Goal: Feedback & Contribution: Submit feedback/report problem

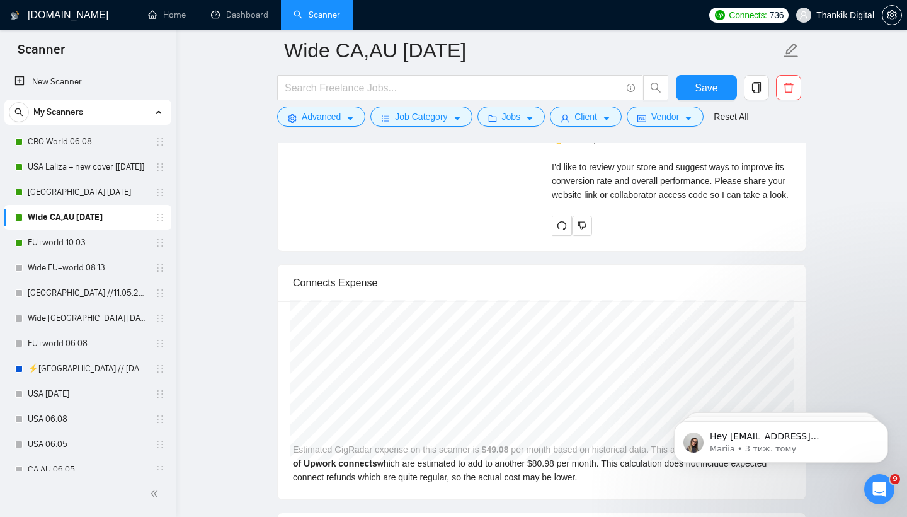
scroll to position [3002, 0]
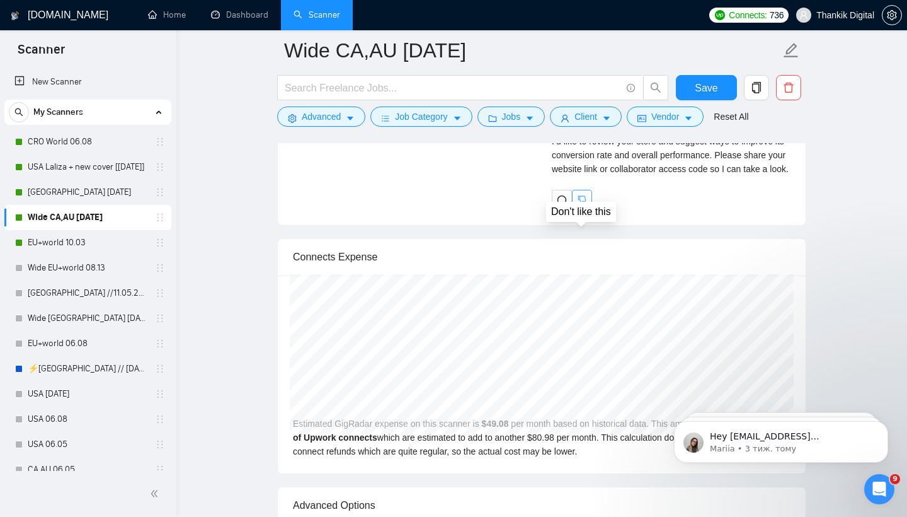
click at [579, 205] on icon "dislike" at bounding box center [582, 200] width 9 height 10
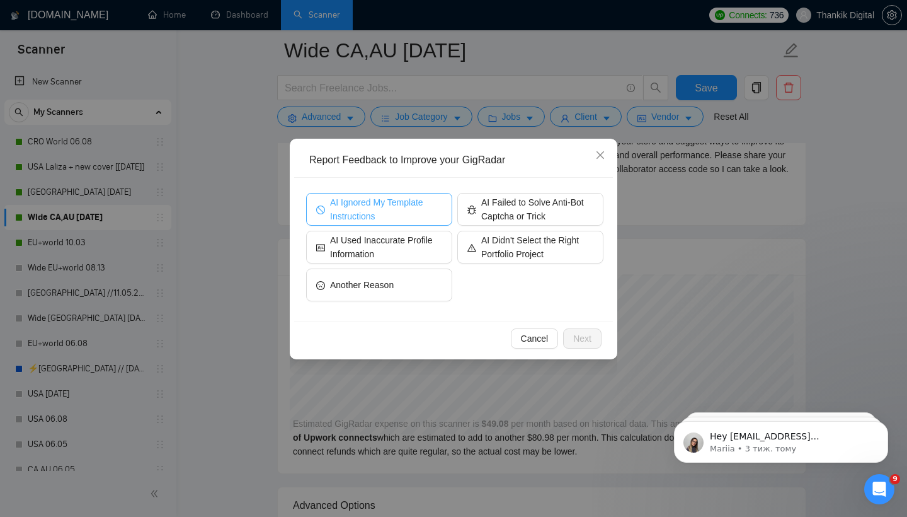
click at [403, 212] on span "AI Ignored My Template Instructions" at bounding box center [386, 209] width 112 height 28
click at [586, 336] on span "Next" at bounding box center [582, 338] width 18 height 14
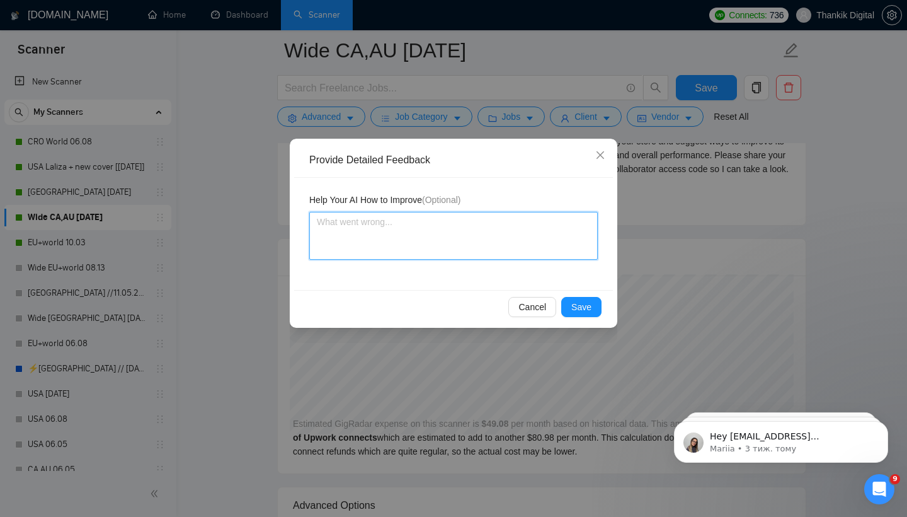
click at [514, 231] on textarea at bounding box center [453, 236] width 289 height 48
type textarea "o"
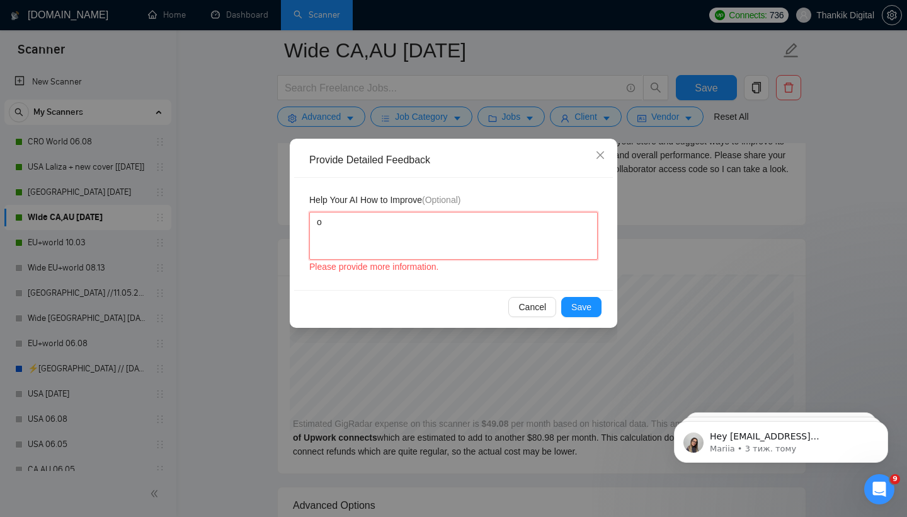
type textarea "oc"
type textarea "o"
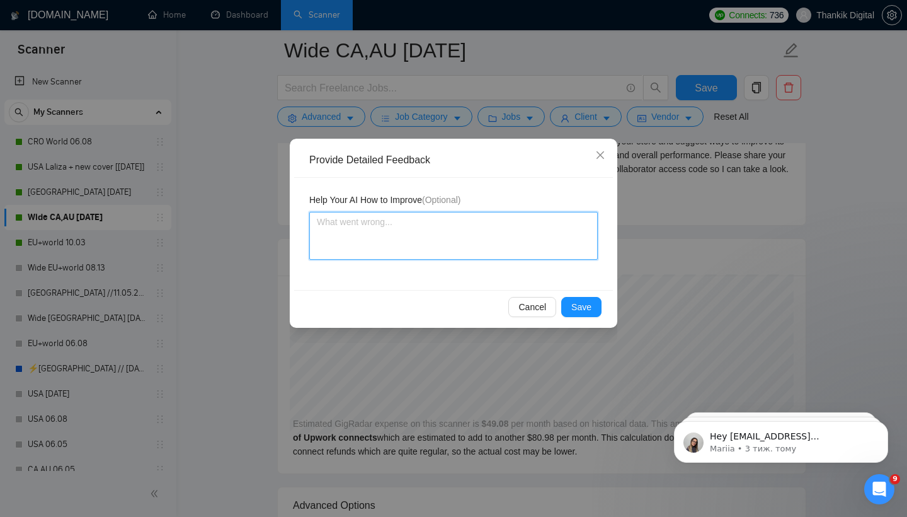
type textarea "C"
type textarea "Co"
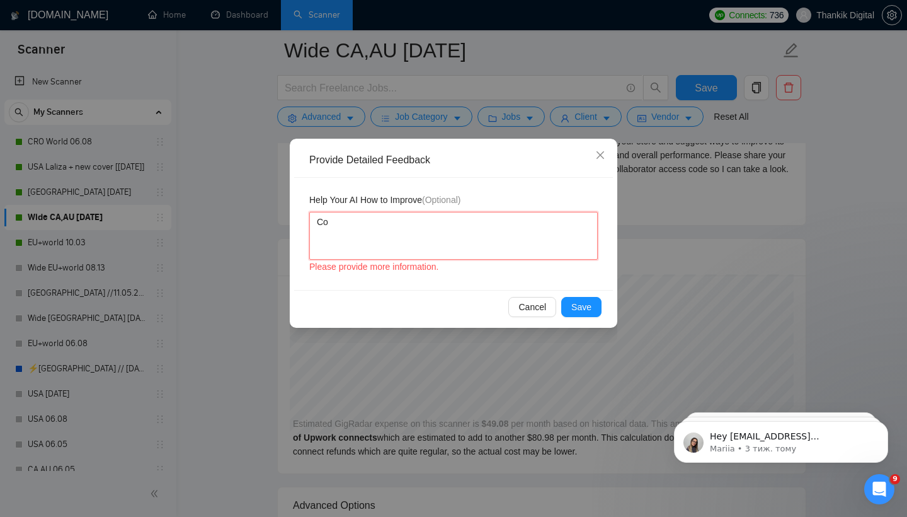
type textarea "Cov"
type textarea "Cove"
type textarea "Cover"
type textarea "Cover l"
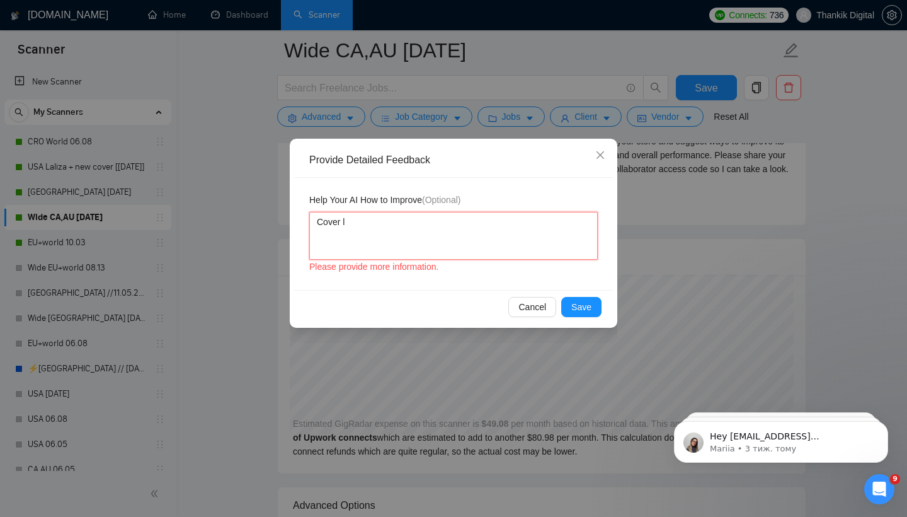
type textarea "Cover le"
type textarea "Cover let"
type textarea "Cover lett"
type textarea "Cover lette"
type textarea "Cover letter"
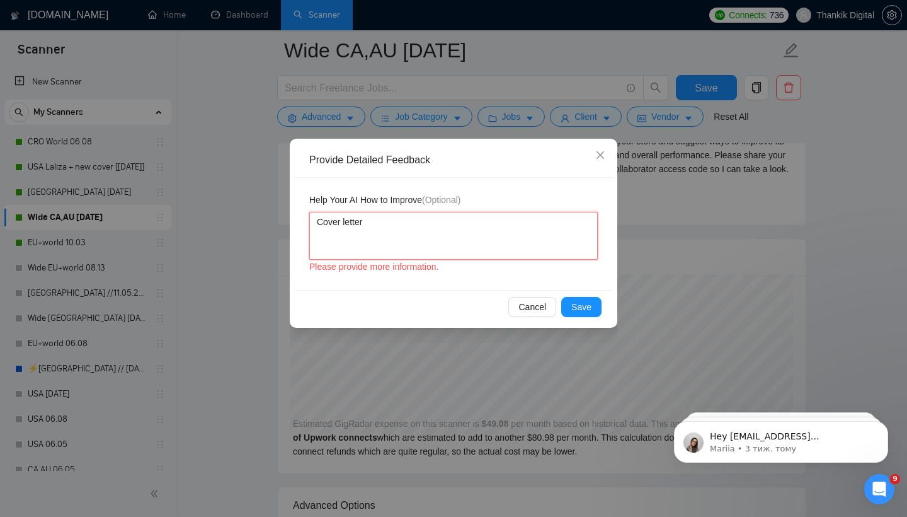
type textarea "Cover letter"
type textarea "Cover letter f"
type textarea "Cover letter fo"
type textarea "Cover letter for"
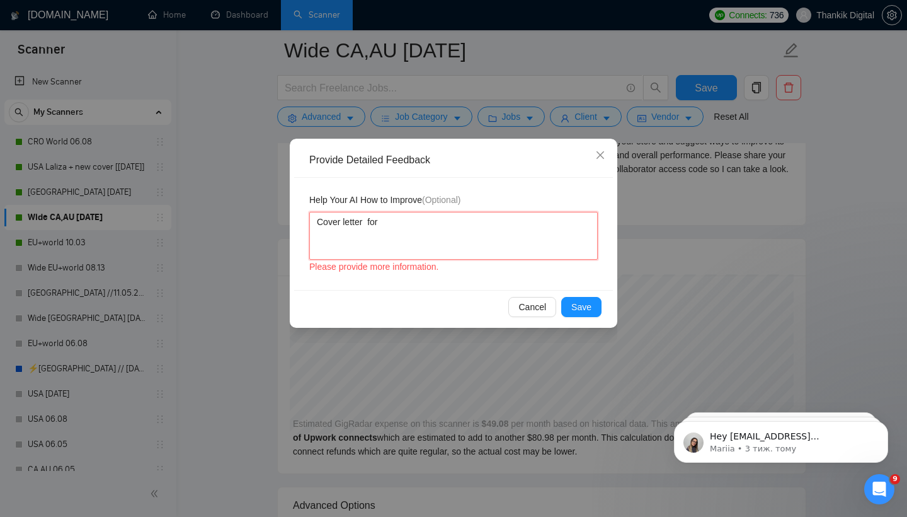
type textarea "Cover letter for"
type textarea "Cover letter for t"
type textarea "Cover letter for th"
type textarea "Cover letter for thi"
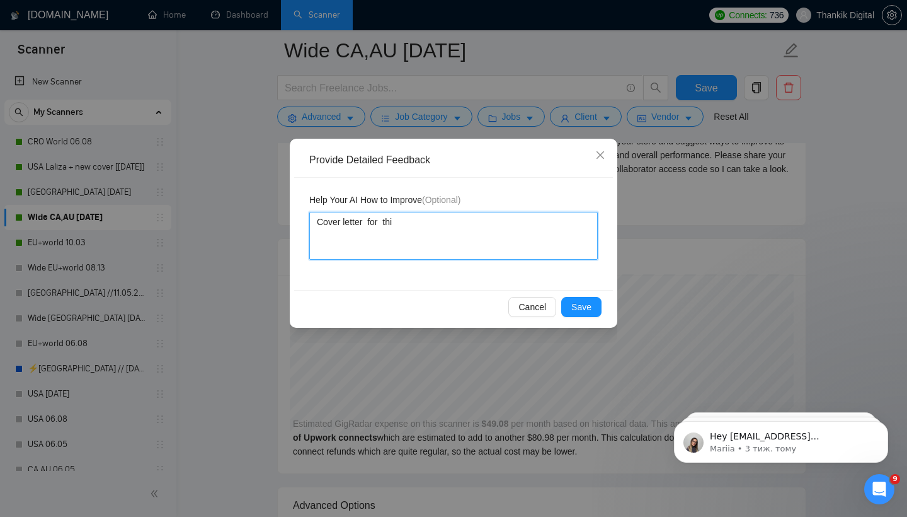
type textarea "Cover letter for this"
type textarea "Cover letter for thi"
type textarea "Cover letter for th"
type textarea "Cover letter for t"
type textarea "Cover letter for"
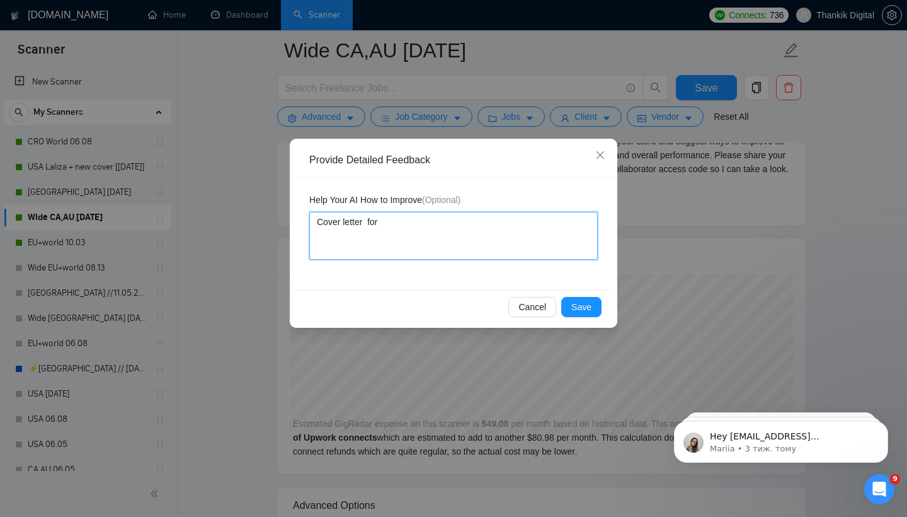
type textarea "Cover letter for"
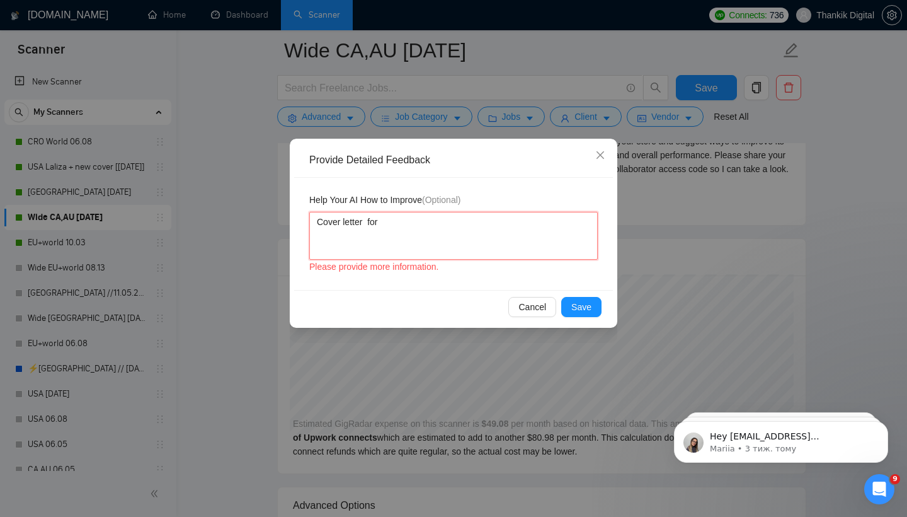
type textarea "Cover letter for"
type textarea "Cover letter fo"
type textarea "Cover letter f"
type textarea "Cover letter"
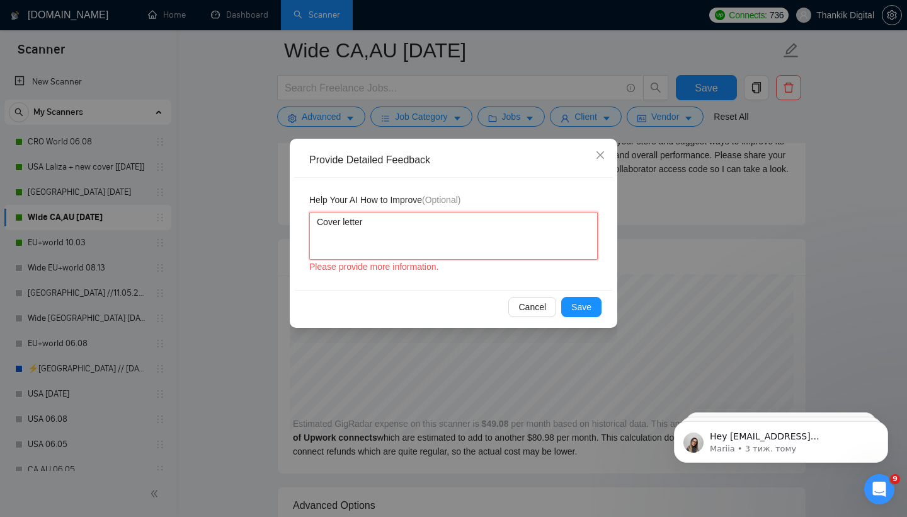
type textarea "Cover letter f"
type textarea "Cover letter fo"
type textarea "Cover letter fot"
type textarea "Cover letter for"
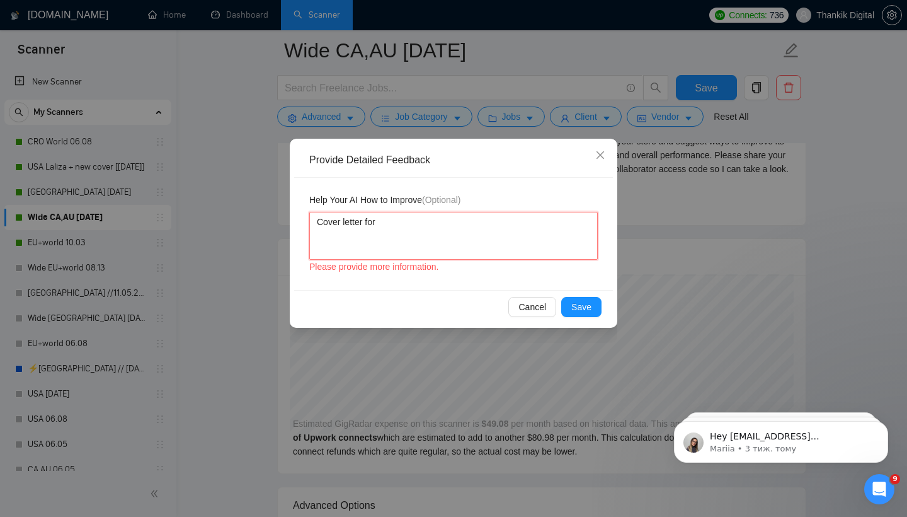
type textarea "Cover letter for"
type textarea "Cover letter for t"
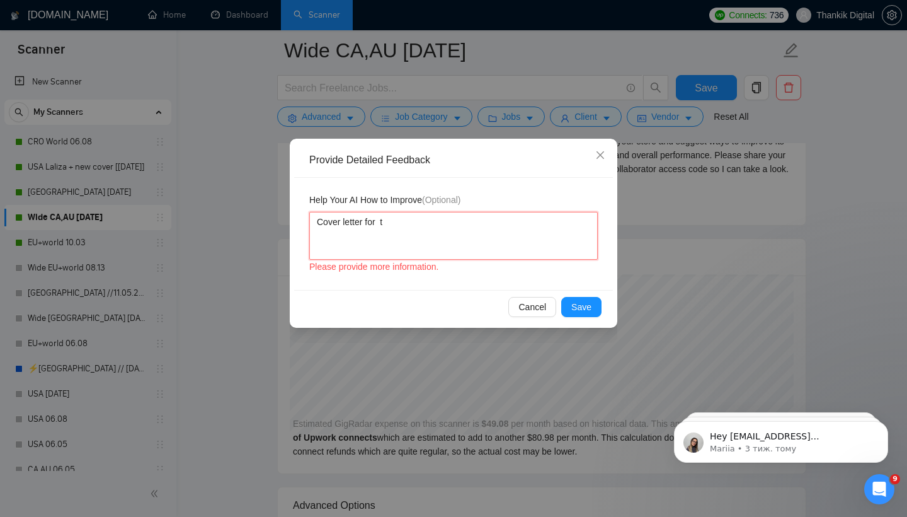
type textarea "Cover letter for th"
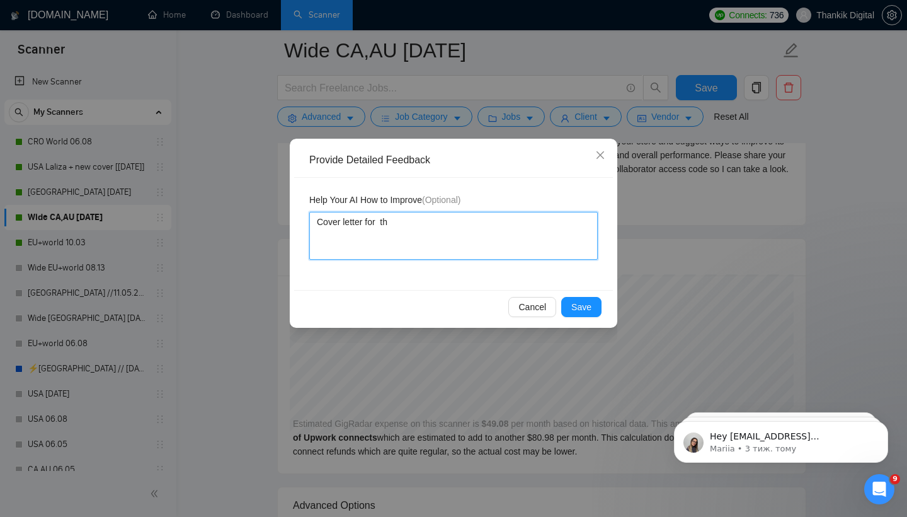
type textarea "Cover letter for thi"
type textarea "Cover letter for this"
type textarea "Cover letter for thi"
type textarea "Cover letter for th"
type textarea "Cover letter for t"
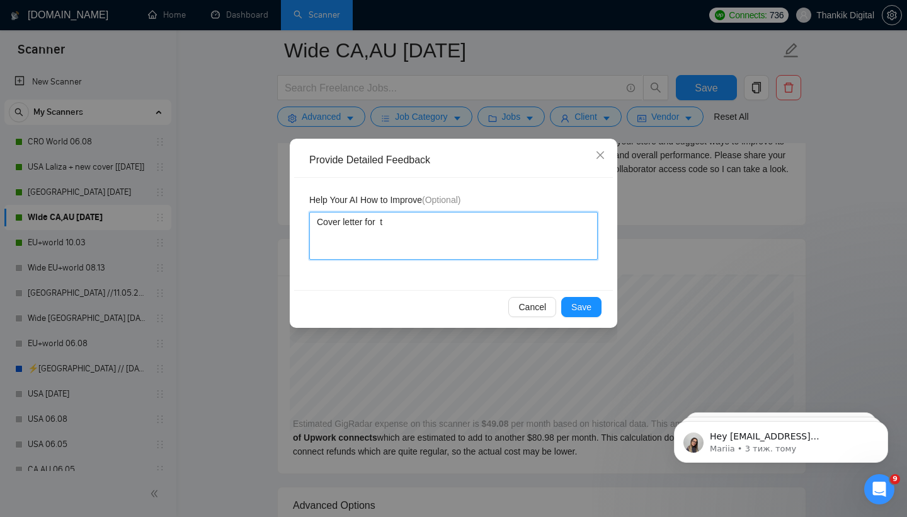
type textarea "Cover letter for"
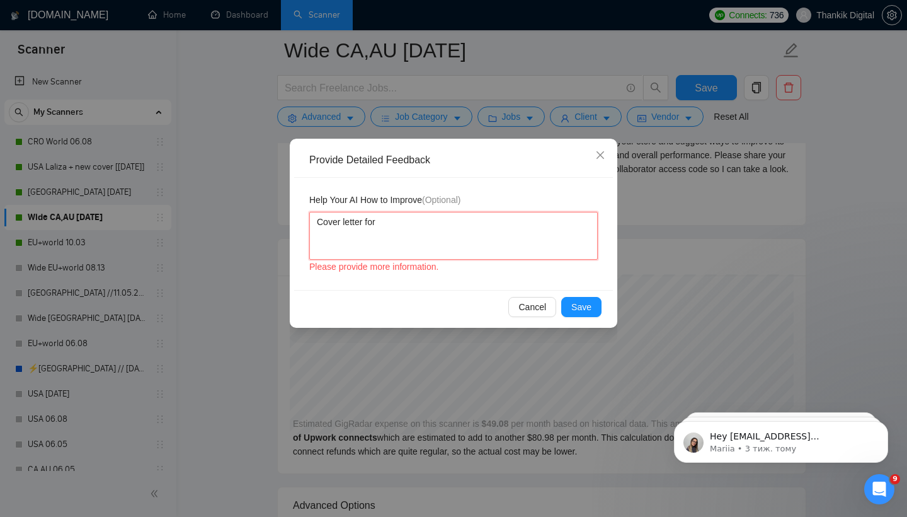
type textarea "Cover letter for"
type textarea "Cover letter for t"
type textarea "Cover letter for th"
type textarea "Cover letter for thi"
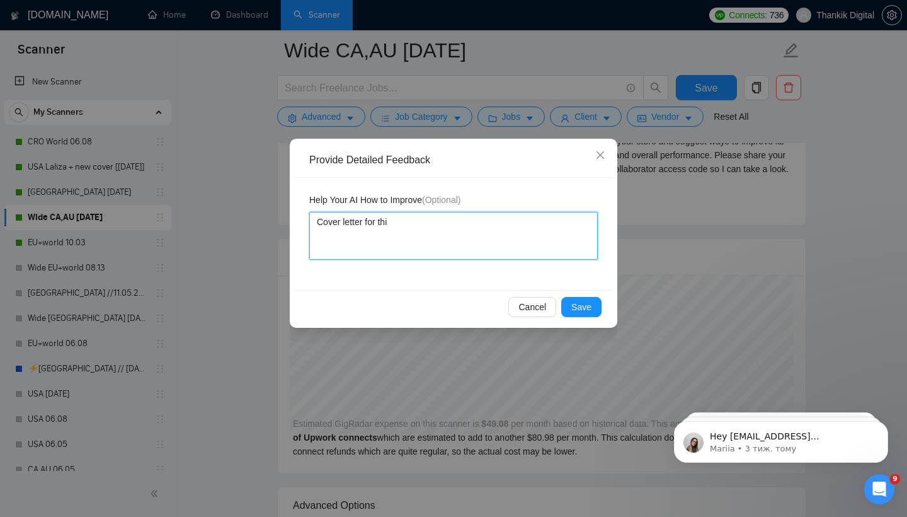
type textarea "Cover letter for this"
type textarea "Cover letter for this o"
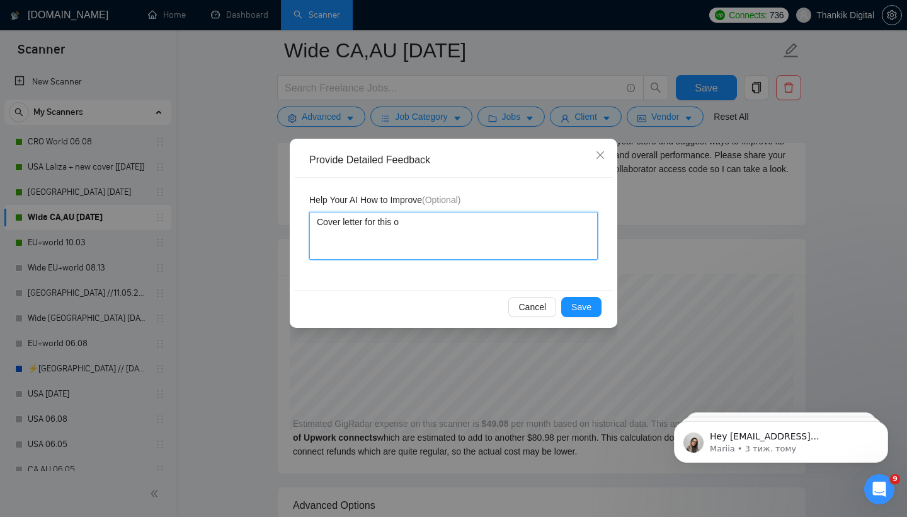
type textarea "Cover letter for this or"
type textarea "Cover letter for this o"
type textarea "Cover letter for this"
type textarea "Cover letter for this p"
type textarea "Cover letter for this pr"
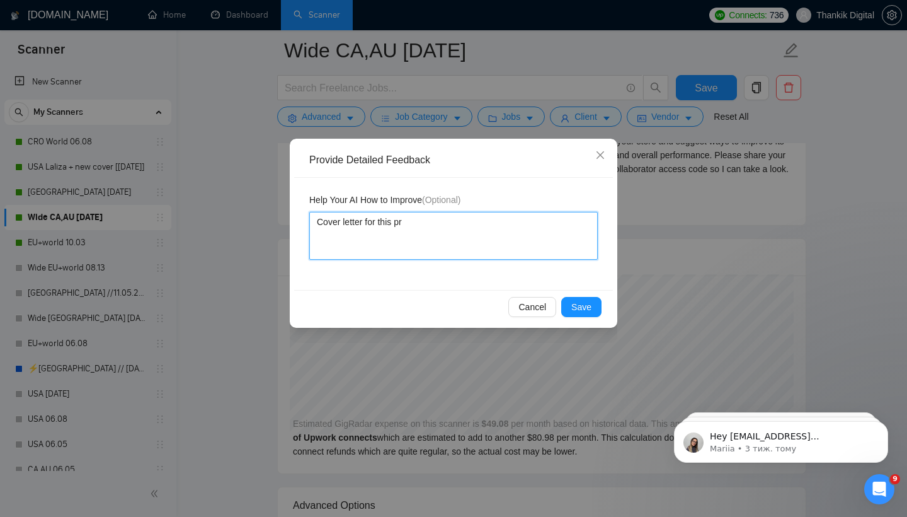
type textarea "Cover letter for this pro"
type textarea "Cover letter for this proj"
type textarea "Cover letter for this proje"
type textarea "Cover letter for this projec"
type textarea "Cover letter for this project"
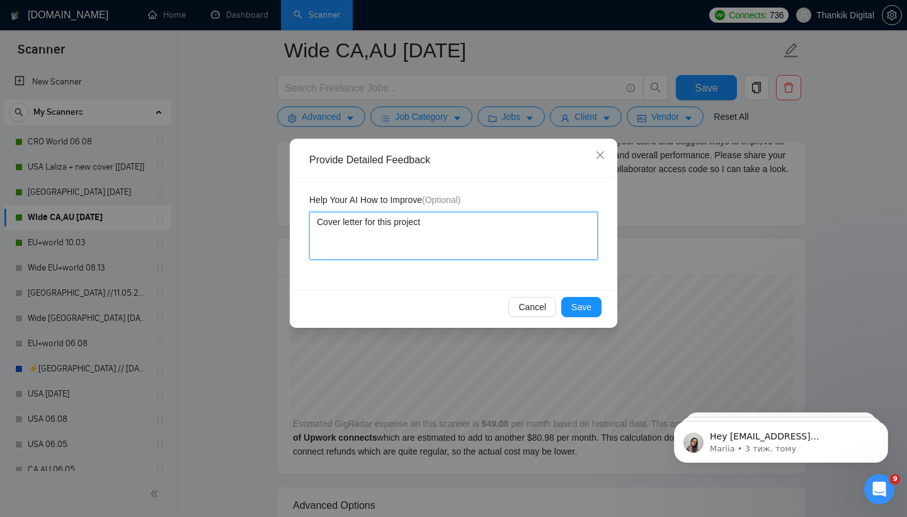
type textarea "Cover letter for this project"
type textarea "Cover letter for this project s"
type textarea "Cover letter for this project sh"
type textarea "Cover letter for this project sho"
type textarea "Cover letter for this project shou"
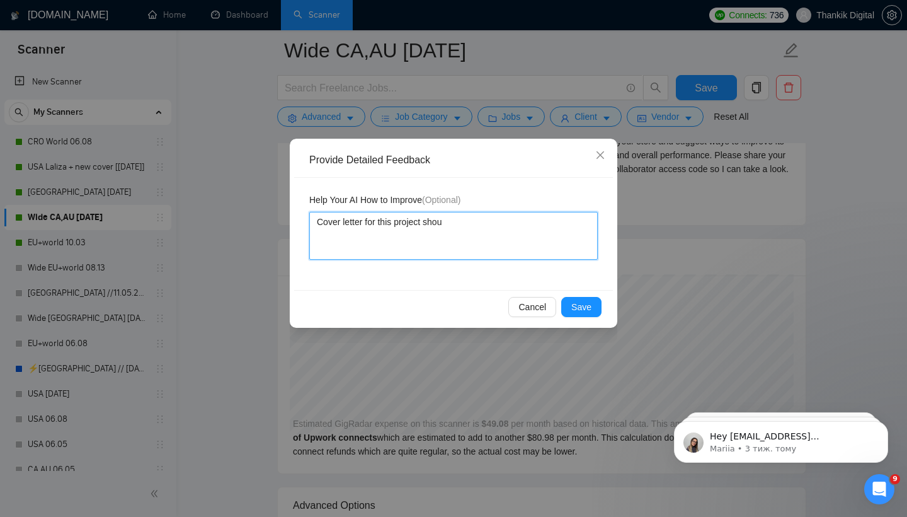
type textarea "Cover letter for this project shoul"
type textarea "Cover letter for this project should"
type textarea "Cover letter for this project should n"
type textarea "Cover letter for this project should ne"
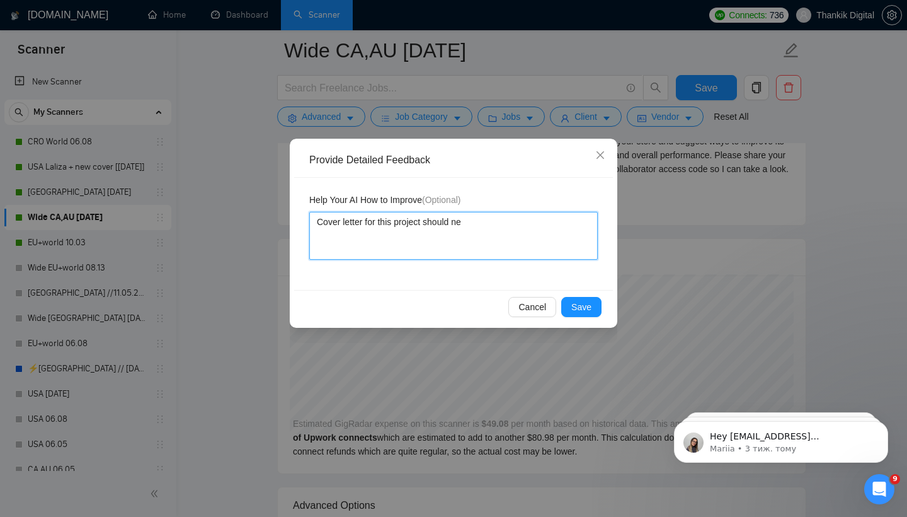
type textarea "Cover letter for this project should n"
type textarea "Cover letter for this project should"
type textarea "Cover letter for this project should b"
type textarea "Cover letter for this project should be"
type textarea "Cover letter for this project should be:"
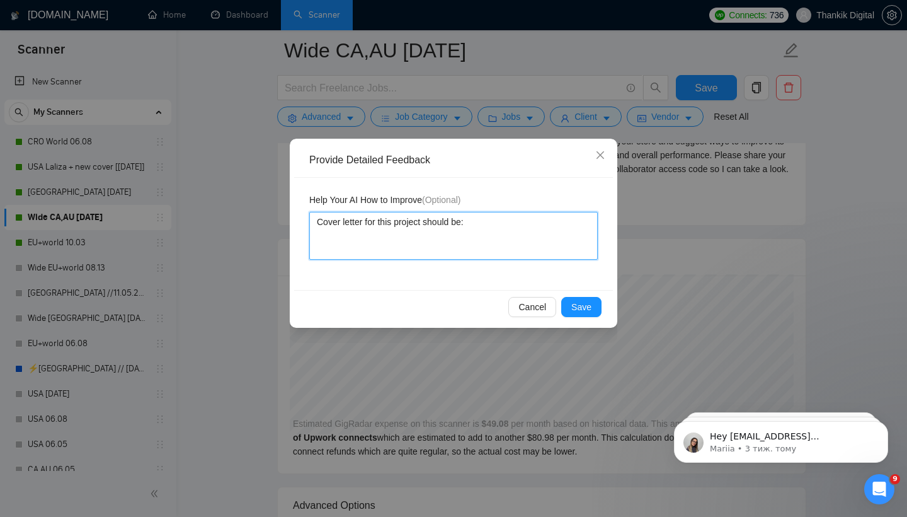
type textarea "Cover letter for this project should be:"
paste textarea "[Write a 👋Hi and use the client's name (if any is provided)] I’d like to review…"
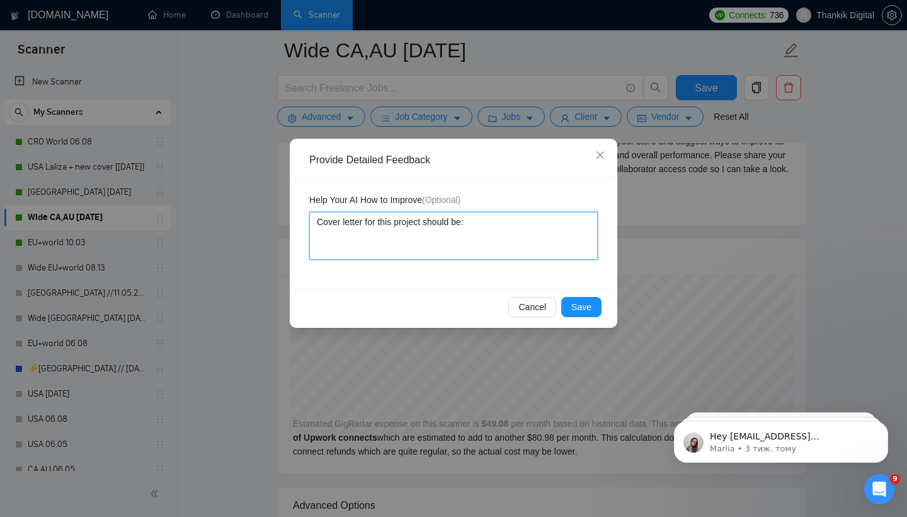
type textarea "Cover letter for this project should be: [Write a 👋Hi and use the client's name…"
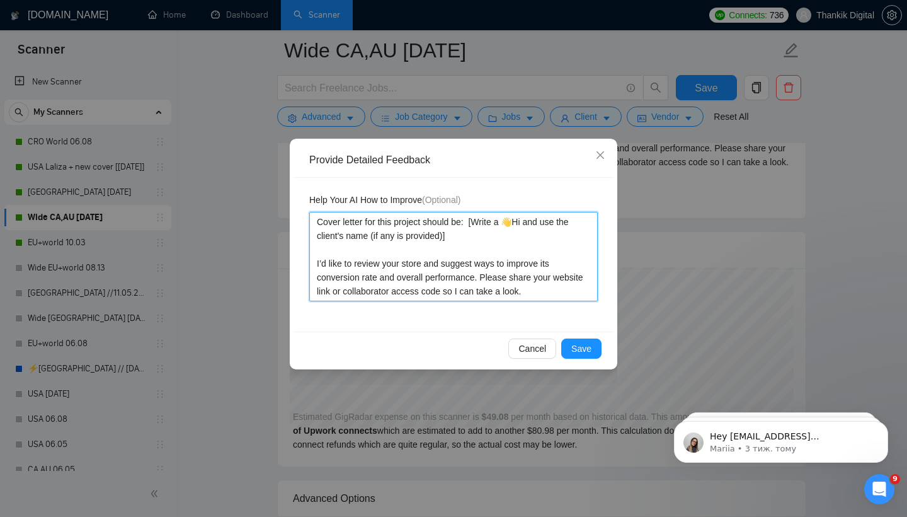
scroll to position [3014, 0]
click at [403, 220] on textarea "Cover letter for this project should be: [Write a 👋Hi and use the client's name…" at bounding box center [453, 256] width 289 height 89
type textarea "Cover letter for this a should be: [Write a 👋Hi and use the client's name (if a…"
type textarea "Cover letter for this should be: [Write a 👋Hi and use the client's name (if any…"
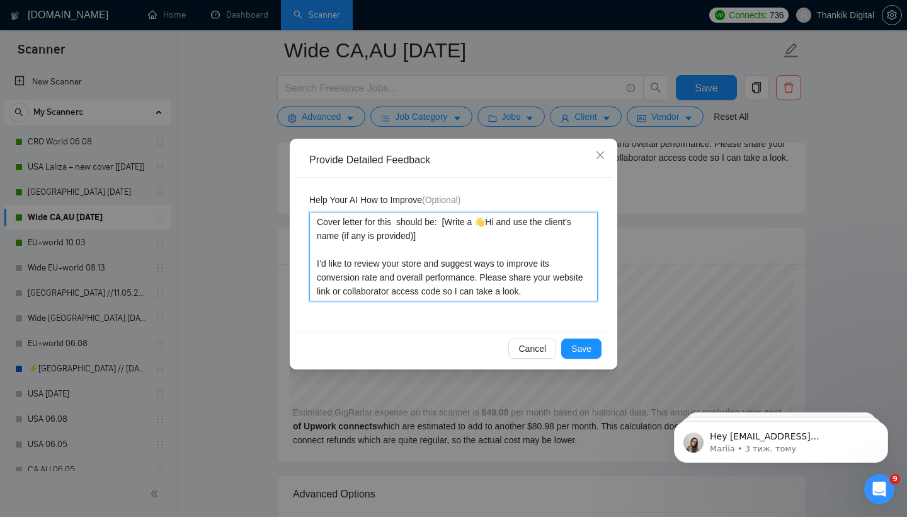
type textarea "Cover letter for this s should be: [Write a 👋Hi and use the client's name (if a…"
type textarea "Cover letter for this sc should be: [Write a 👋Hi and use the client's name (if …"
type textarea "Cover letter for this sca should be: [Write a 👋Hi and use the client's name (if…"
type textarea "Cover letter for this scan should be: [Write a 👋Hi and use the client's name (i…"
type textarea "Cover letter for this scann should be: [Write a 👋Hi and use the client's name (…"
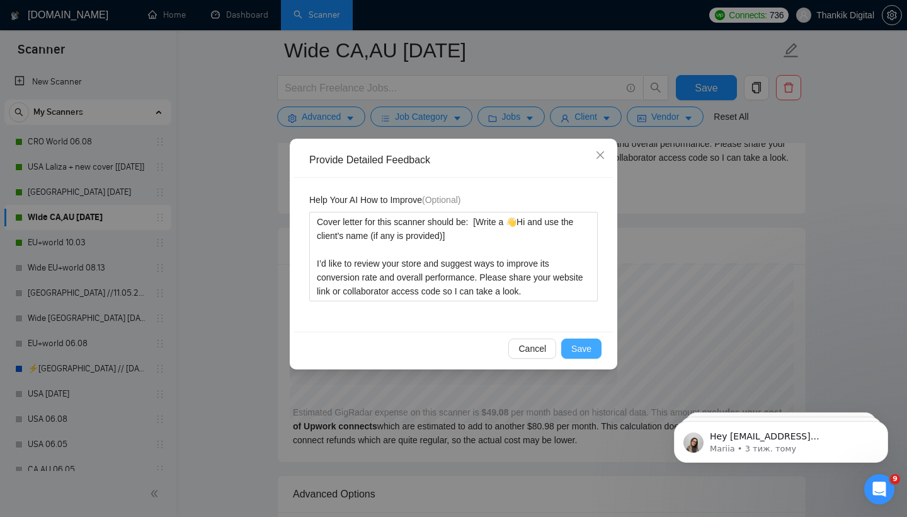
click at [578, 353] on span "Save" at bounding box center [582, 349] width 20 height 14
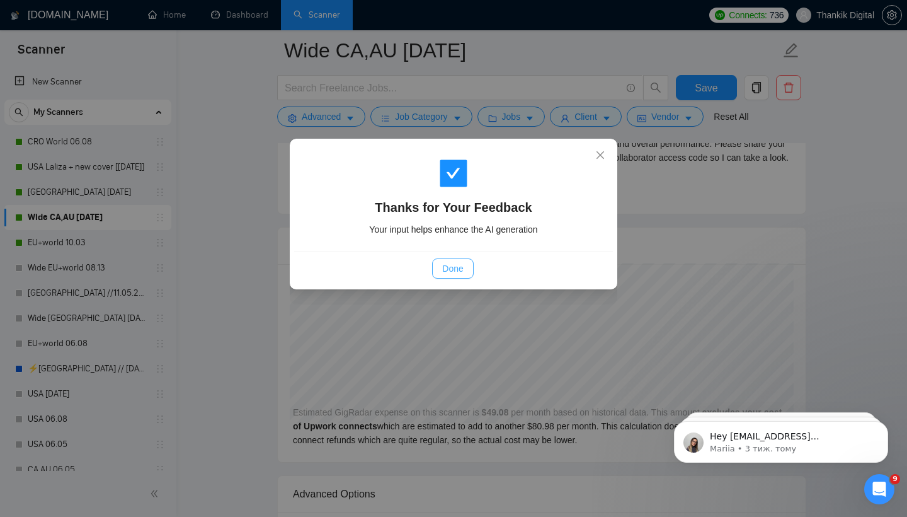
click at [444, 263] on span "Done" at bounding box center [452, 268] width 21 height 14
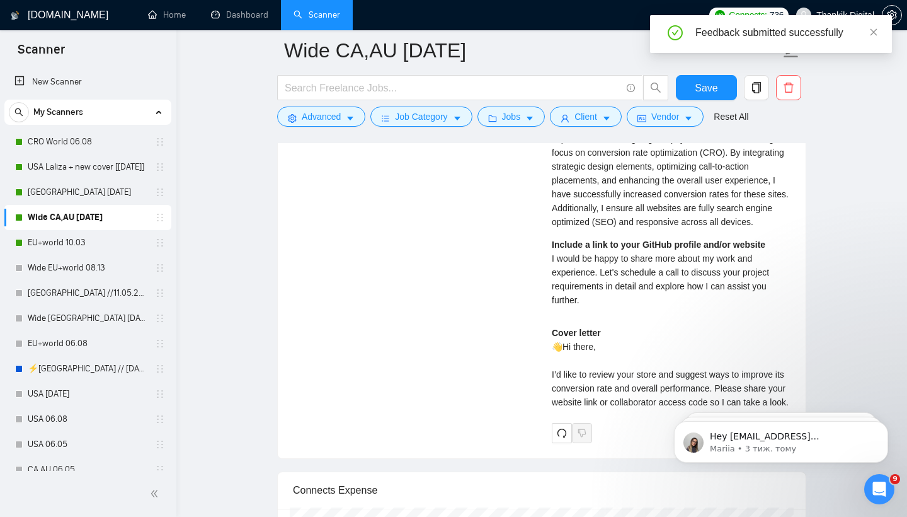
scroll to position [2795, 0]
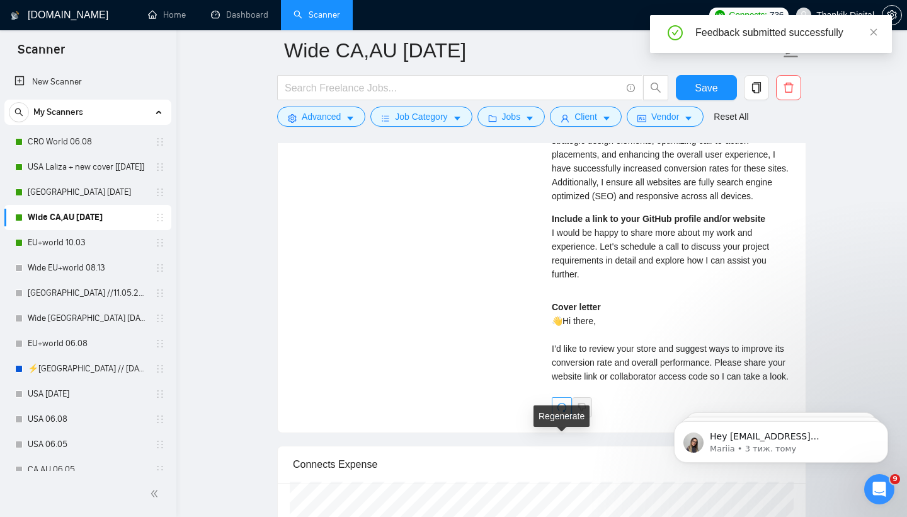
click at [565, 412] on icon "redo" at bounding box center [562, 407] width 10 height 10
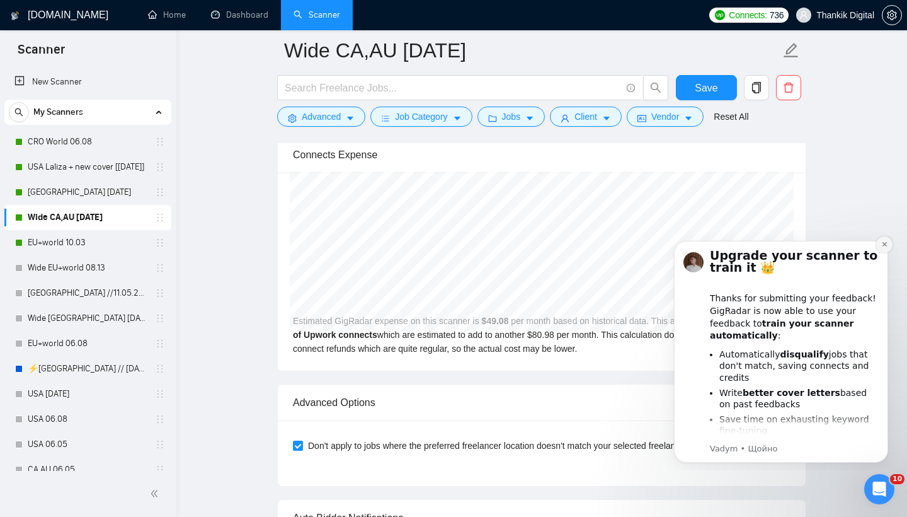
click at [885, 244] on icon "Dismiss notification" at bounding box center [884, 244] width 4 height 4
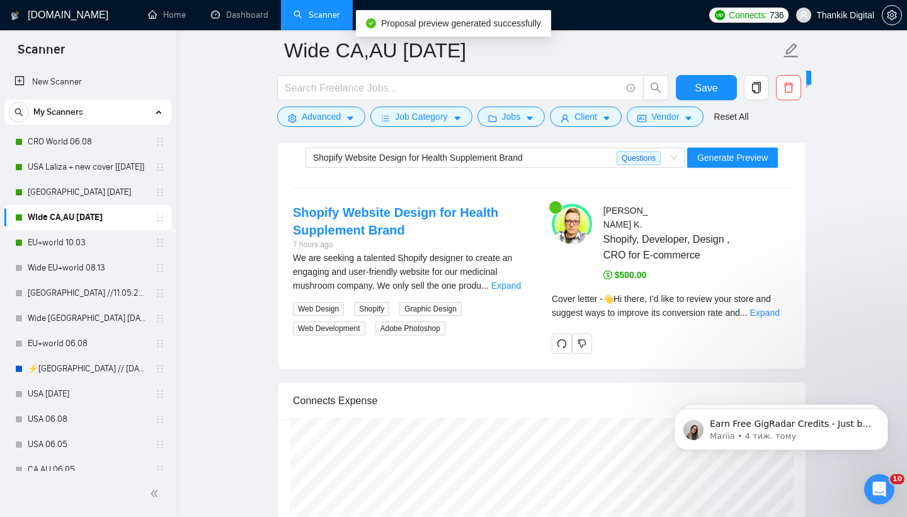
scroll to position [2575, 0]
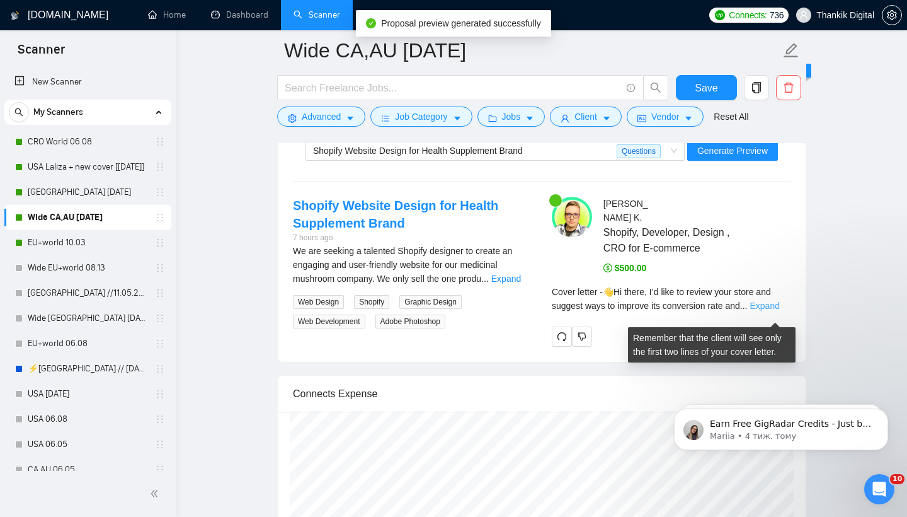
click at [778, 311] on link "Expand" at bounding box center [765, 306] width 30 height 10
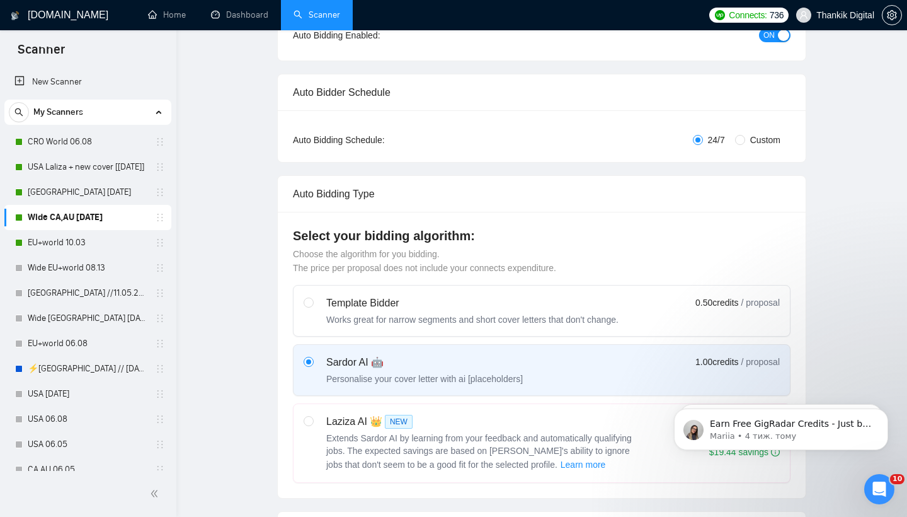
scroll to position [0, 0]
